Goal: Browse casually

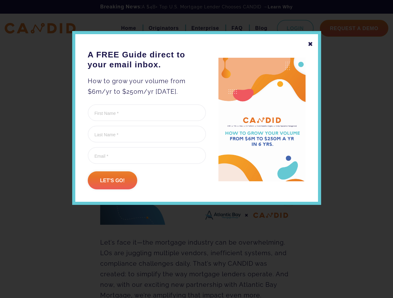
click at [196, 165] on form "Facebook This field is for validation purposes and should be left unchanged. Fi…" at bounding box center [147, 146] width 118 height 85
click at [310, 44] on div "✖" at bounding box center [310, 44] width 6 height 11
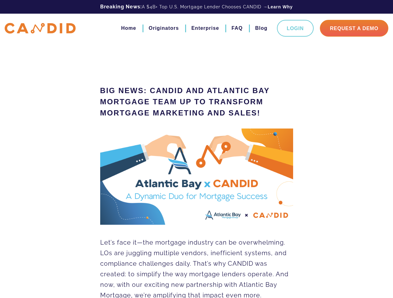
click at [112, 181] on img at bounding box center [196, 177] width 193 height 96
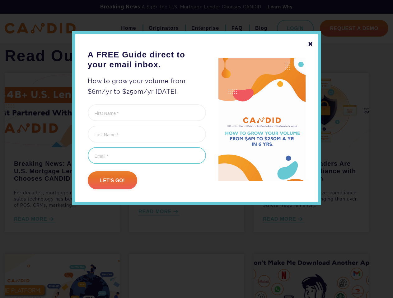
click at [196, 149] on input "Email (Required)" at bounding box center [147, 155] width 118 height 17
click at [310, 44] on div "✖" at bounding box center [310, 44] width 6 height 11
click at [112, 181] on div "Breaking News: A $4B+ Top U.S. Mortgage Lender Chooses CANDID For decades, mort…" at bounding box center [62, 190] width 115 height 85
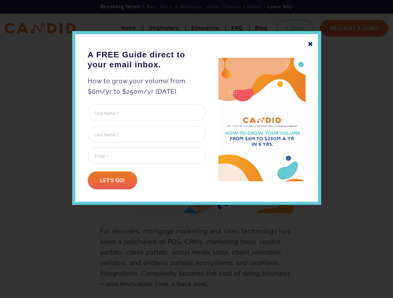
click at [196, 165] on form "Facebook This field is for validation purposes and should be left unchanged. Fi…" at bounding box center [147, 146] width 118 height 85
click at [310, 44] on div "✖" at bounding box center [310, 44] width 6 height 11
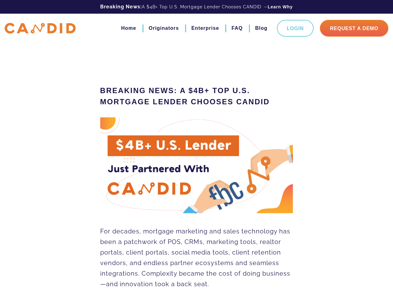
click at [112, 181] on img at bounding box center [196, 166] width 193 height 96
